Goal: Check status: Check status

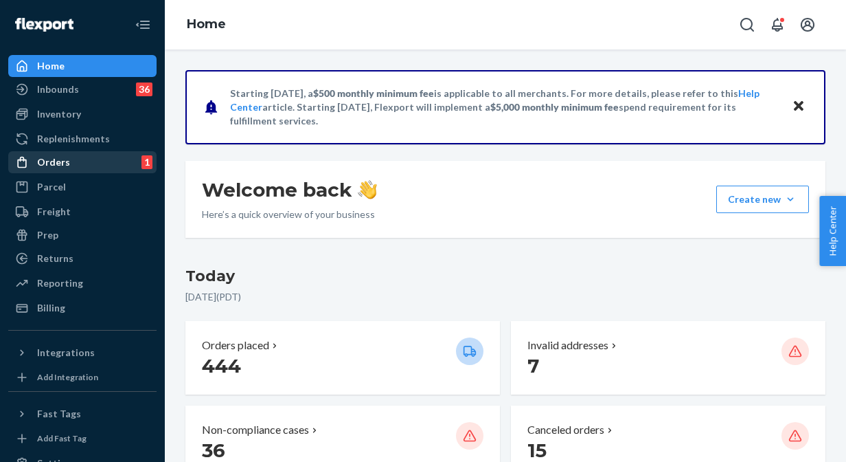
click at [69, 161] on div "Orders 1" at bounding box center [83, 162] width 146 height 19
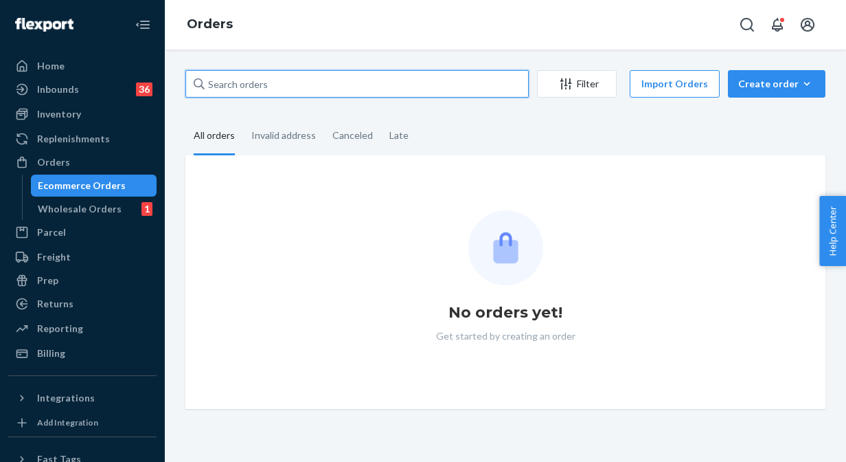
click at [339, 87] on input "text" at bounding box center [356, 83] width 343 height 27
paste input "#SHOP1078295"
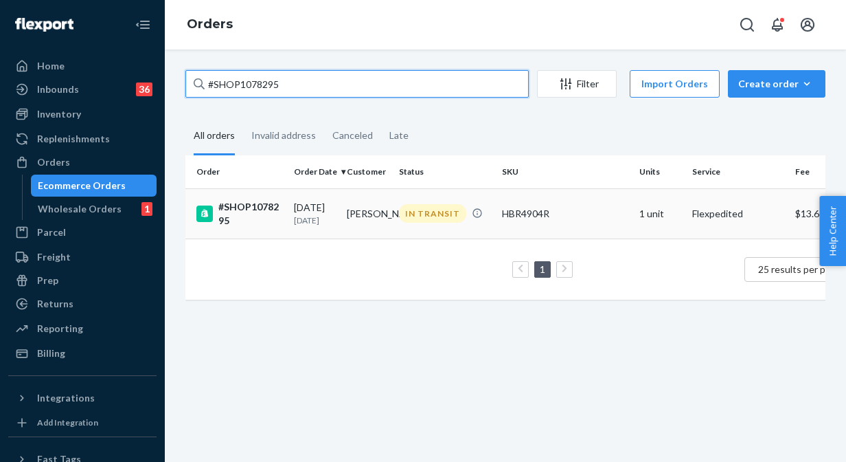
type input "#SHOP1078295"
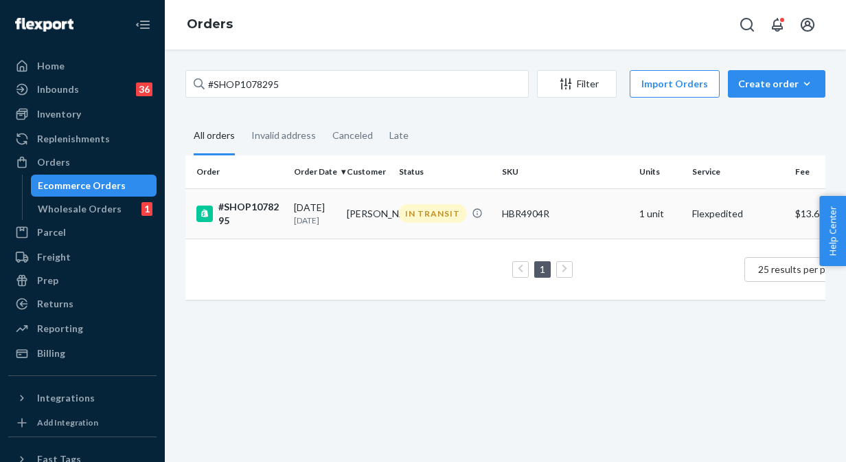
click at [307, 210] on div "[DATE] [DATE]" at bounding box center [315, 213] width 42 height 25
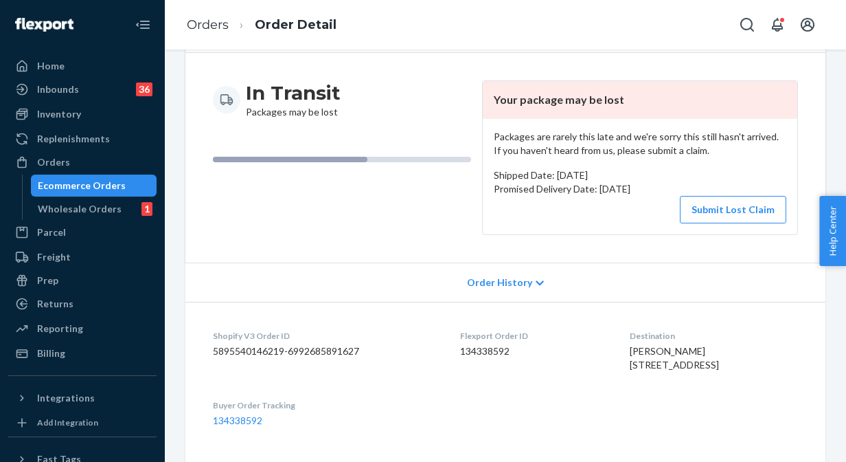
scroll to position [175, 0]
